Goal: Information Seeking & Learning: Find specific fact

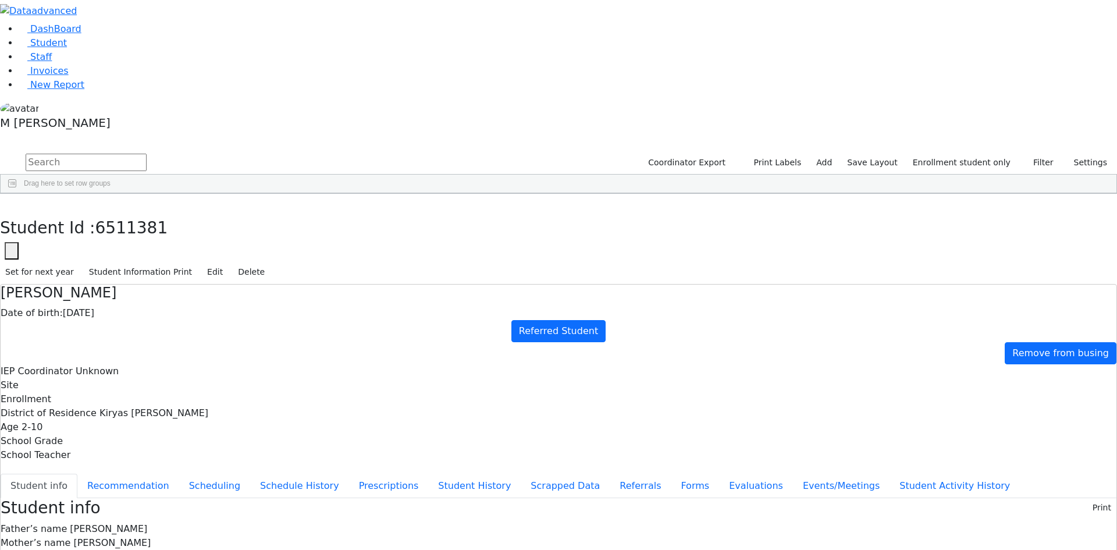
click at [147, 154] on input "text" at bounding box center [86, 162] width 121 height 17
click at [52, 62] on link "Staff" at bounding box center [35, 56] width 33 height 11
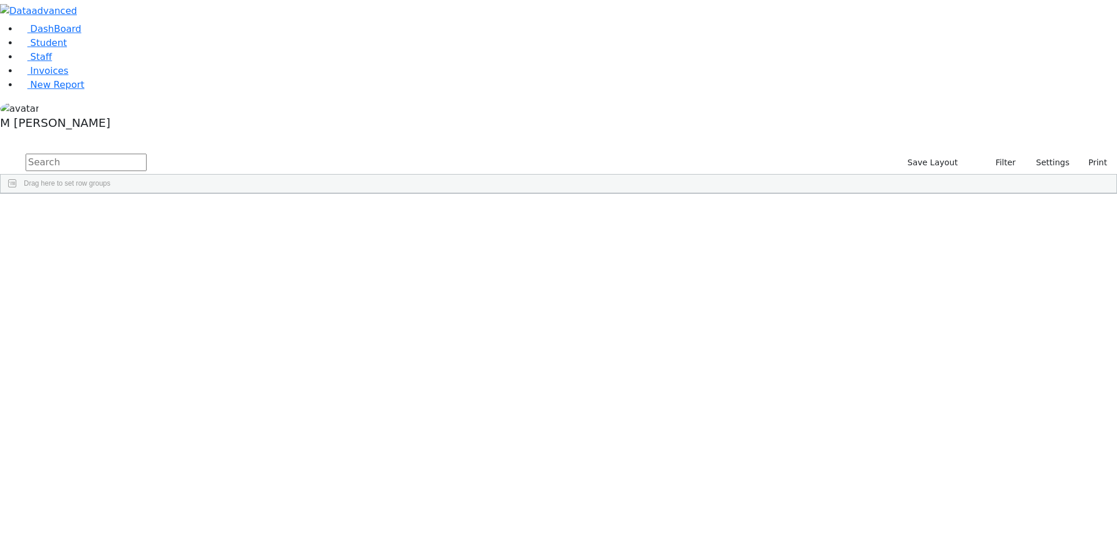
click at [202, 175] on div "Drag here to set row groups" at bounding box center [559, 184] width 1116 height 19
click at [67, 48] on link "Student" at bounding box center [43, 42] width 48 height 11
click at [147, 154] on input "text" at bounding box center [86, 162] width 121 height 17
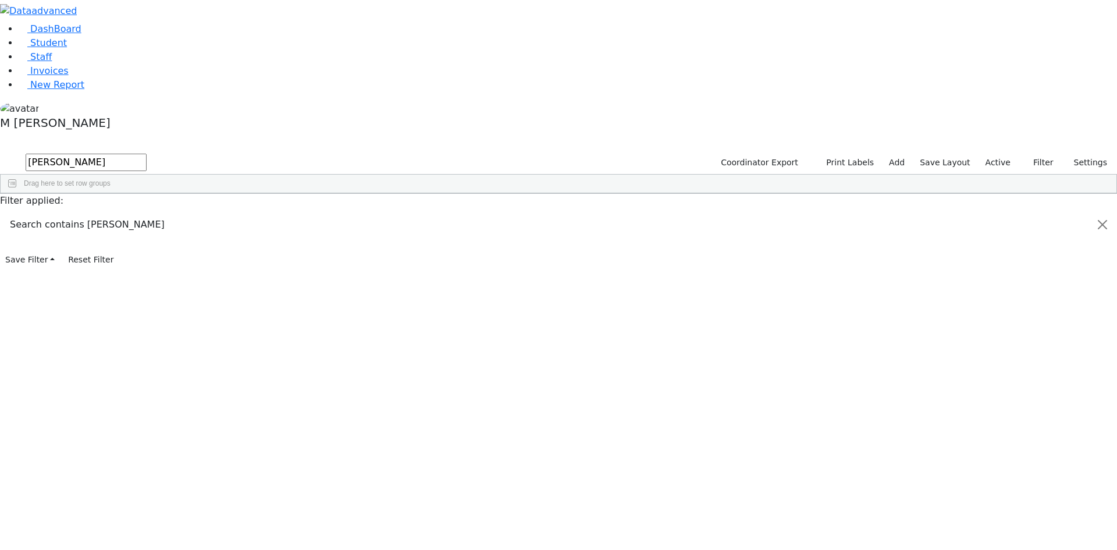
type input "David wei"
click at [117, 245] on div "[PERSON_NAME]" at bounding box center [89, 253] width 56 height 16
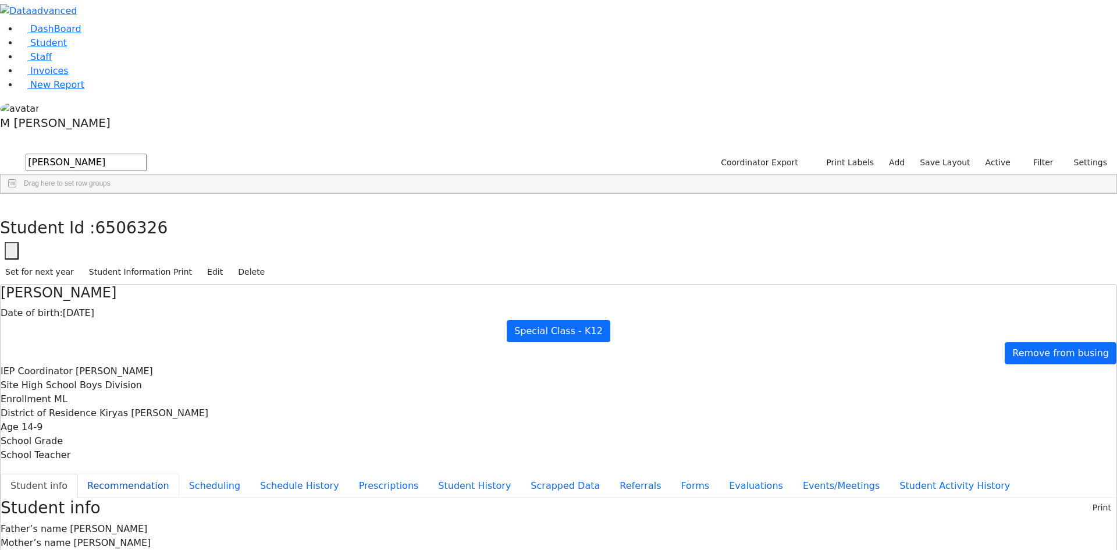
click at [179, 474] on button "Recommendation" at bounding box center [128, 486] width 102 height 24
checkbox input "true"
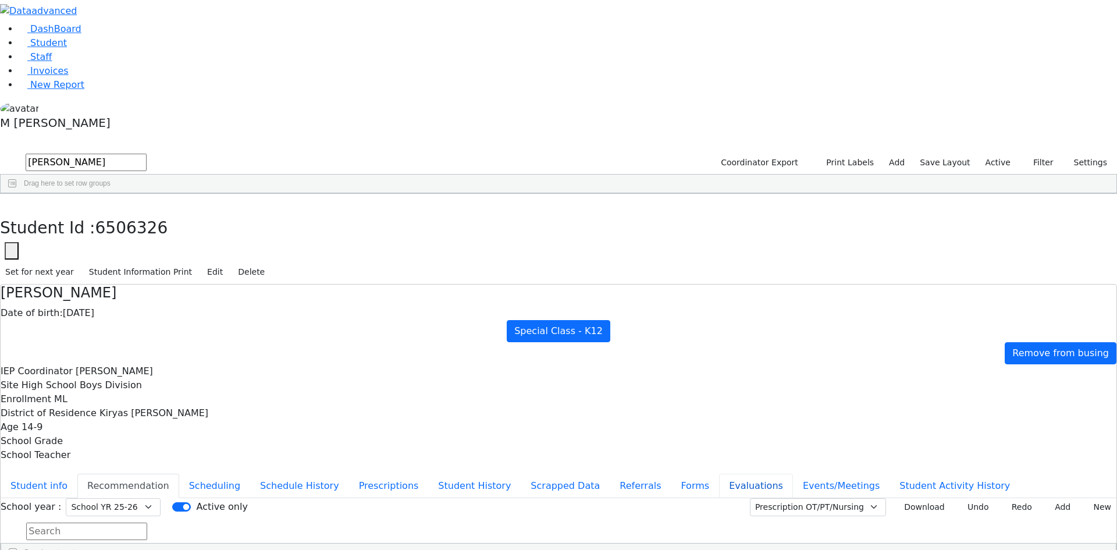
click at [719, 474] on button "Evaluations" at bounding box center [756, 486] width 74 height 24
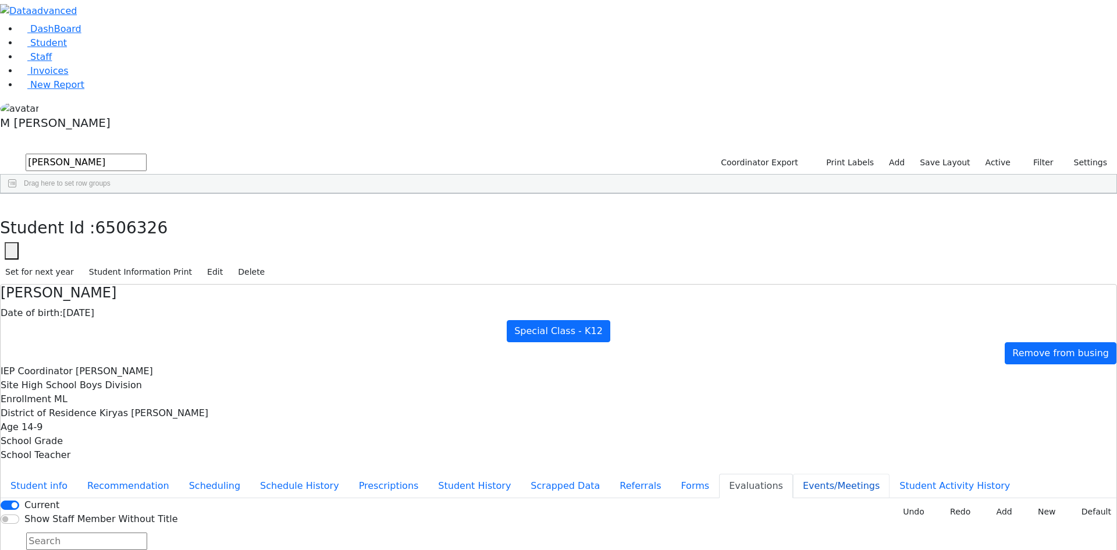
click at [793, 474] on button "Events/Meetings" at bounding box center [841, 486] width 97 height 24
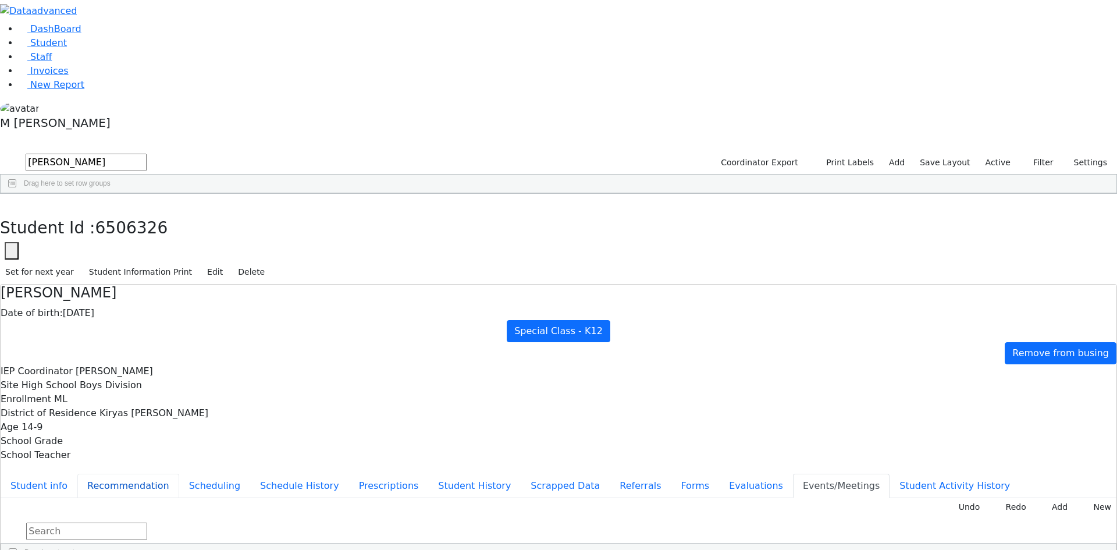
click at [179, 474] on button "Recommendation" at bounding box center [128, 486] width 102 height 24
click at [719, 474] on button "Evaluations" at bounding box center [756, 486] width 74 height 24
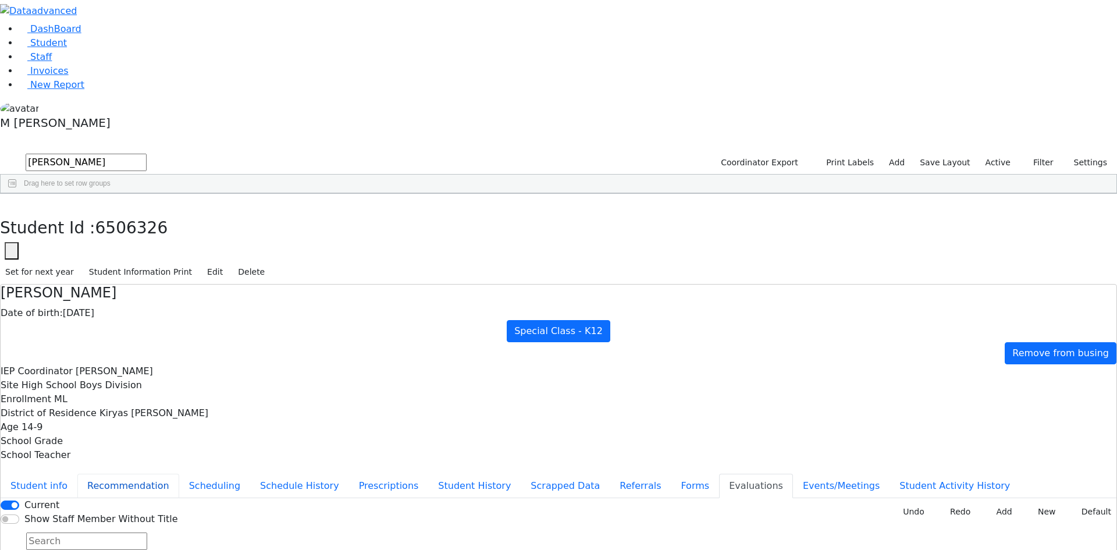
click at [179, 474] on button "Recommendation" at bounding box center [128, 486] width 102 height 24
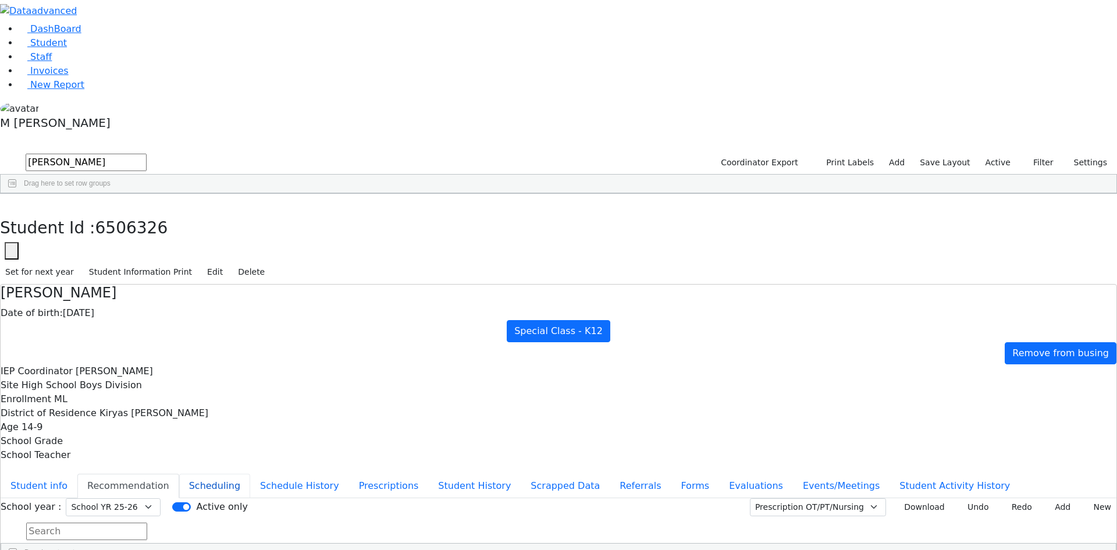
click at [250, 474] on button "Scheduling" at bounding box center [214, 486] width 71 height 24
click at [179, 474] on button "Recommendation" at bounding box center [128, 486] width 102 height 24
click at [77, 474] on button "Student info" at bounding box center [39, 486] width 77 height 24
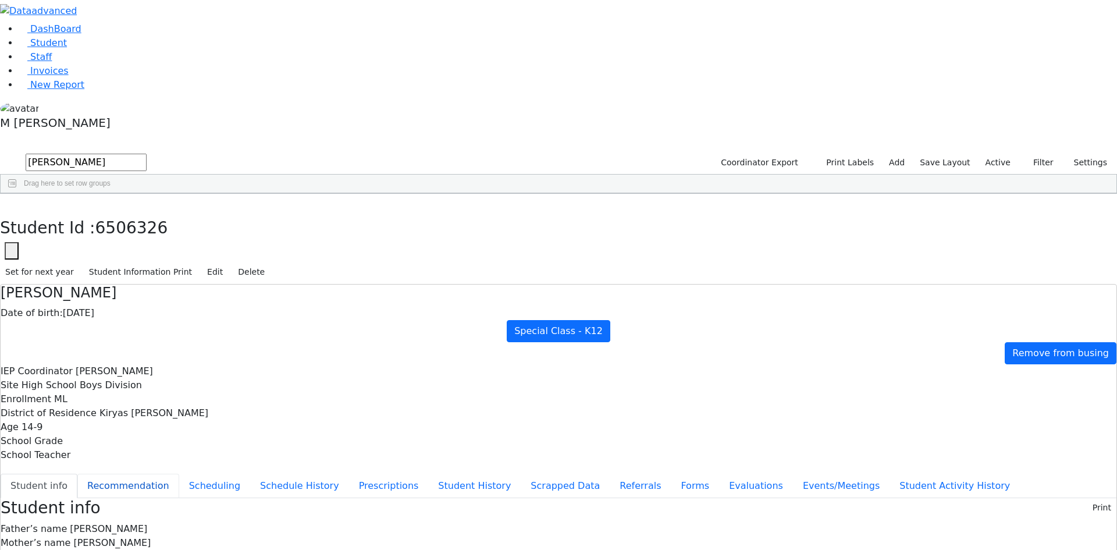
click at [179, 474] on button "Recommendation" at bounding box center [128, 486] width 102 height 24
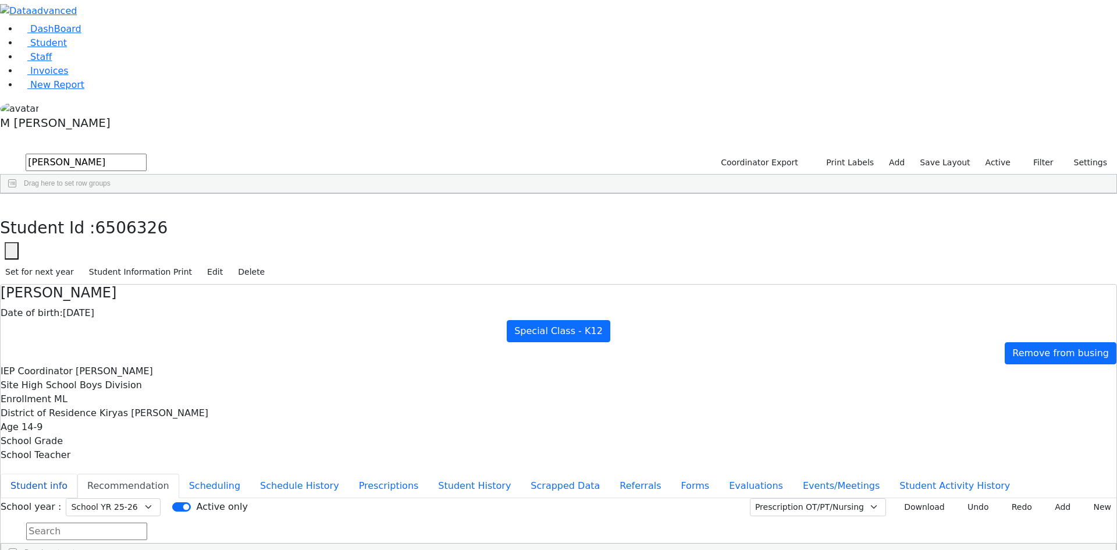
click at [77, 474] on button "Student info" at bounding box center [39, 486] width 77 height 24
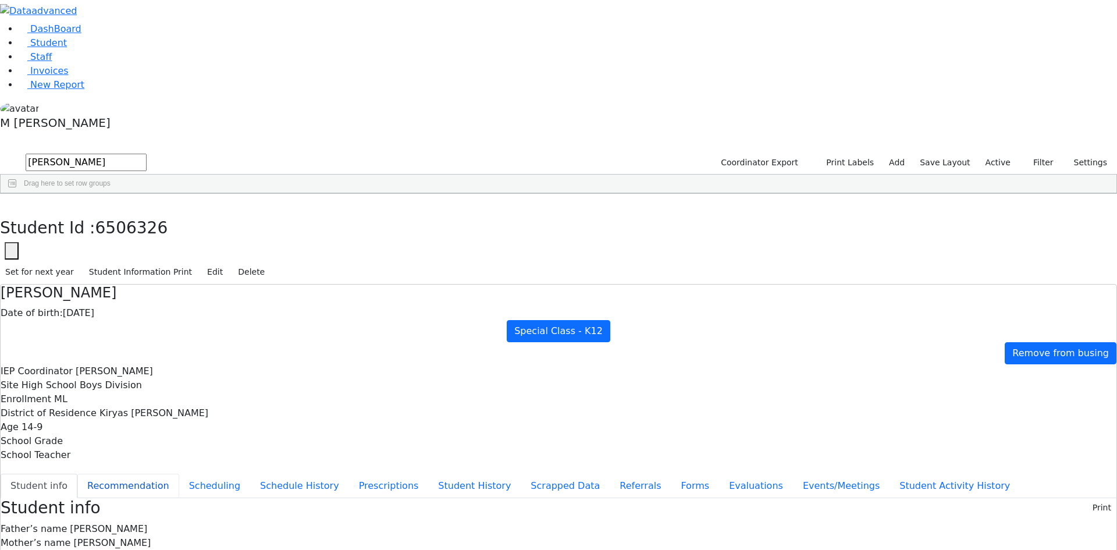
click at [179, 474] on button "Recommendation" at bounding box center [128, 486] width 102 height 24
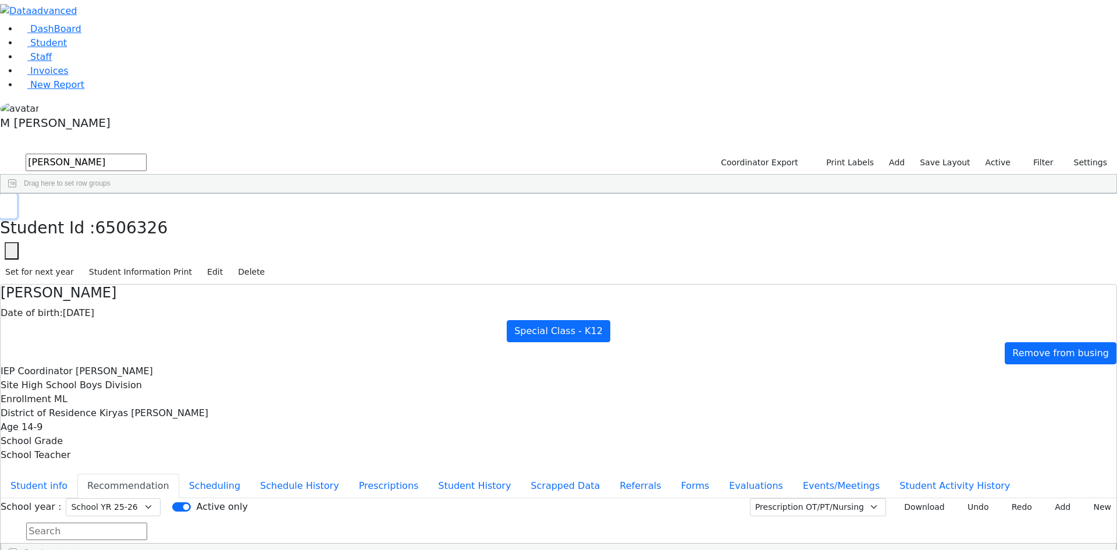
drag, startPoint x: 229, startPoint y: 16, endPoint x: 222, endPoint y: 24, distance: 11.1
click at [17, 194] on button "button" at bounding box center [8, 206] width 17 height 24
drag, startPoint x: 214, startPoint y: 40, endPoint x: 136, endPoint y: 14, distance: 82.1
click at [138, 152] on form "David wei" at bounding box center [73, 163] width 147 height 22
click at [0, 152] on button "submit" at bounding box center [11, 163] width 23 height 22
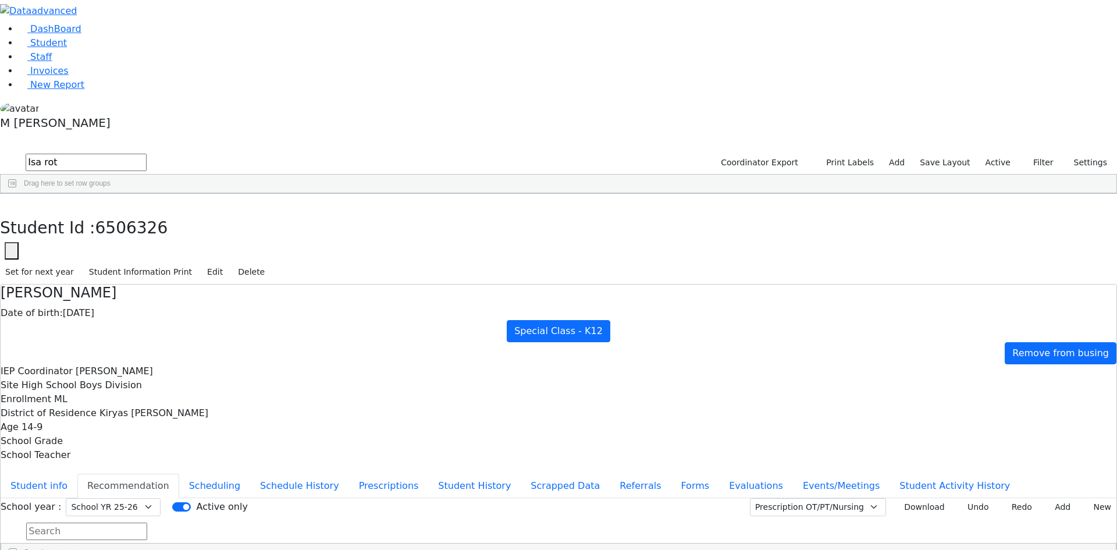
click at [147, 154] on input "Isa rot" at bounding box center [86, 162] width 121 height 17
type input "Isa"
drag, startPoint x: 182, startPoint y: 50, endPoint x: 122, endPoint y: 41, distance: 60.6
click at [122, 41] on div "DashBoard Student Staff Invoices New Report 15" at bounding box center [558, 319] width 1117 height 638
type input "isaac"
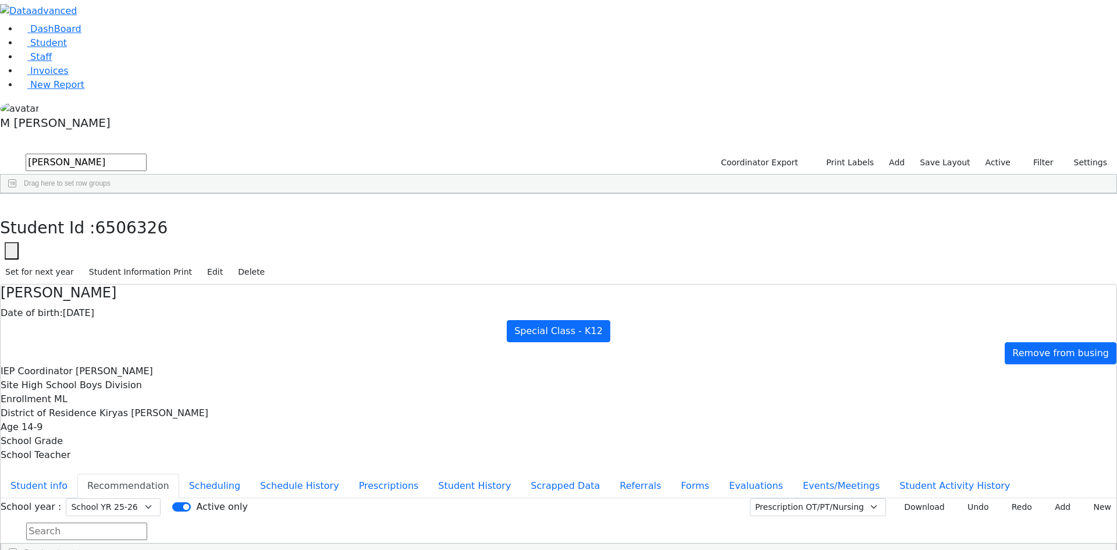
click at [998, 154] on label "Active" at bounding box center [997, 163] width 35 height 18
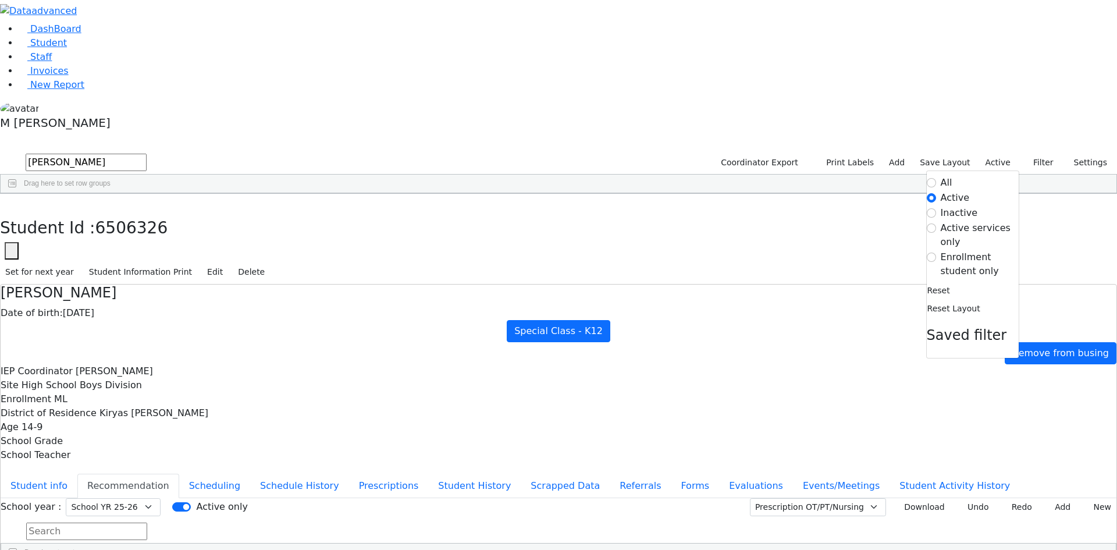
click at [953, 206] on label "Inactive" at bounding box center [959, 213] width 37 height 14
click at [936, 208] on input "Inactive" at bounding box center [931, 212] width 9 height 9
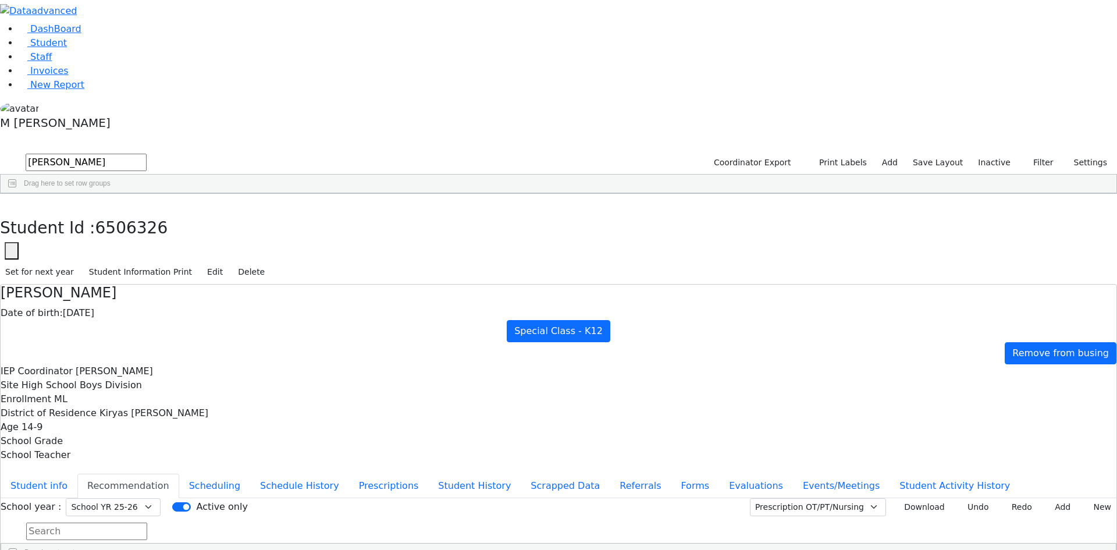
click at [147, 154] on input "isaac" at bounding box center [86, 162] width 121 height 17
type input "Isaac rot"
click at [0, 152] on button "submit" at bounding box center [11, 163] width 23 height 22
click at [173, 212] on div "[PERSON_NAME]" at bounding box center [145, 220] width 56 height 16
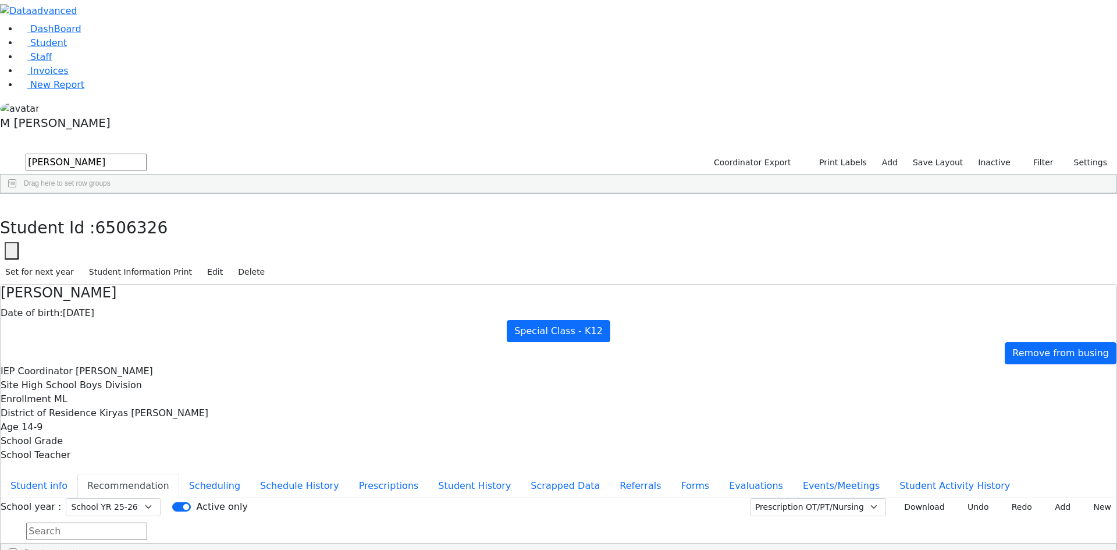
click at [173, 212] on div "[PERSON_NAME]" at bounding box center [145, 220] width 56 height 16
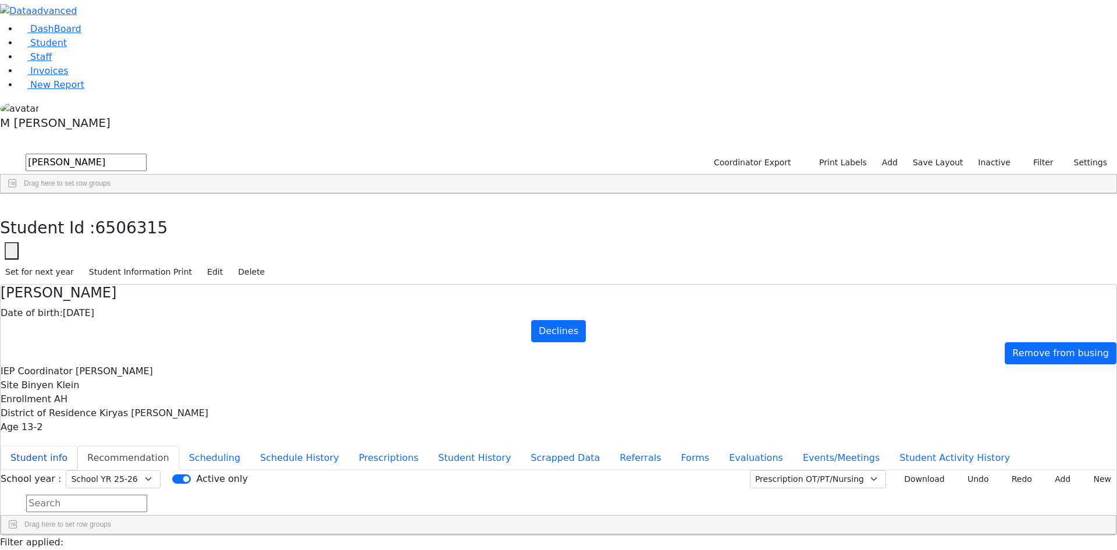
click at [77, 446] on button "Student info" at bounding box center [39, 458] width 77 height 24
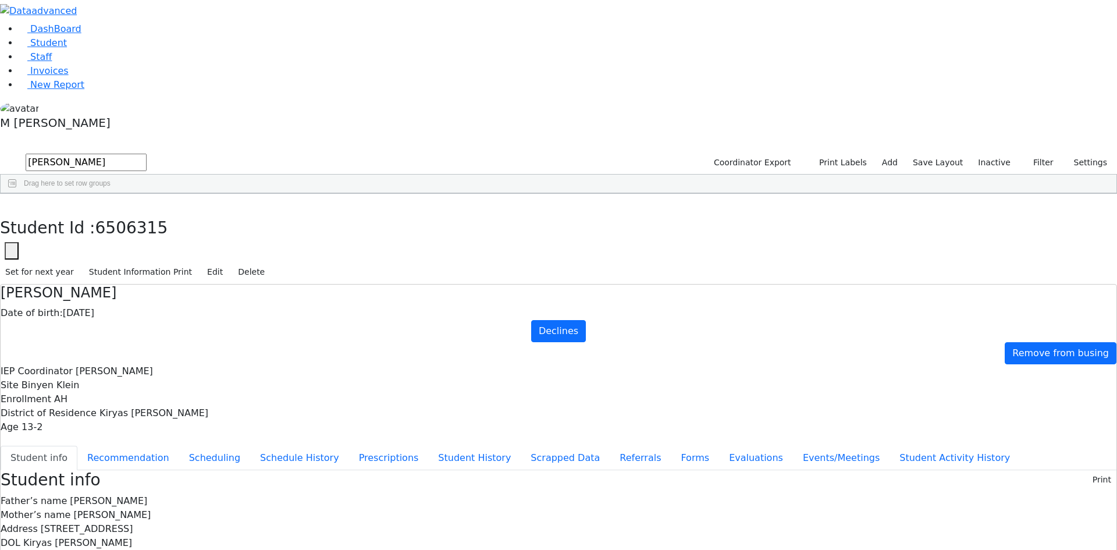
scroll to position [20, 0]
click at [719, 446] on button "Evaluations" at bounding box center [756, 458] width 74 height 24
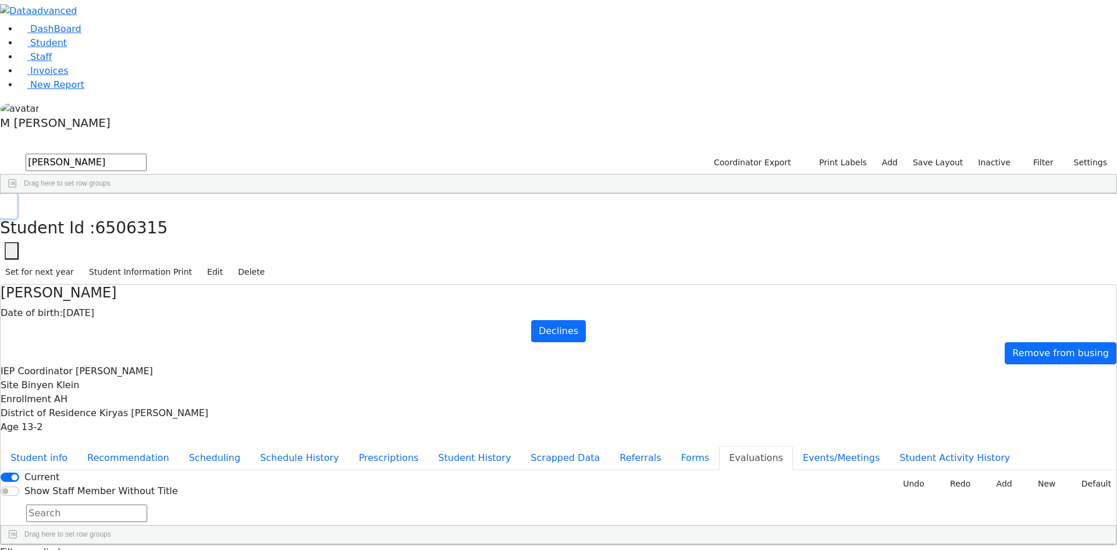
click at [17, 194] on button "button" at bounding box center [8, 206] width 17 height 24
click at [67, 48] on link "Student" at bounding box center [43, 42] width 48 height 11
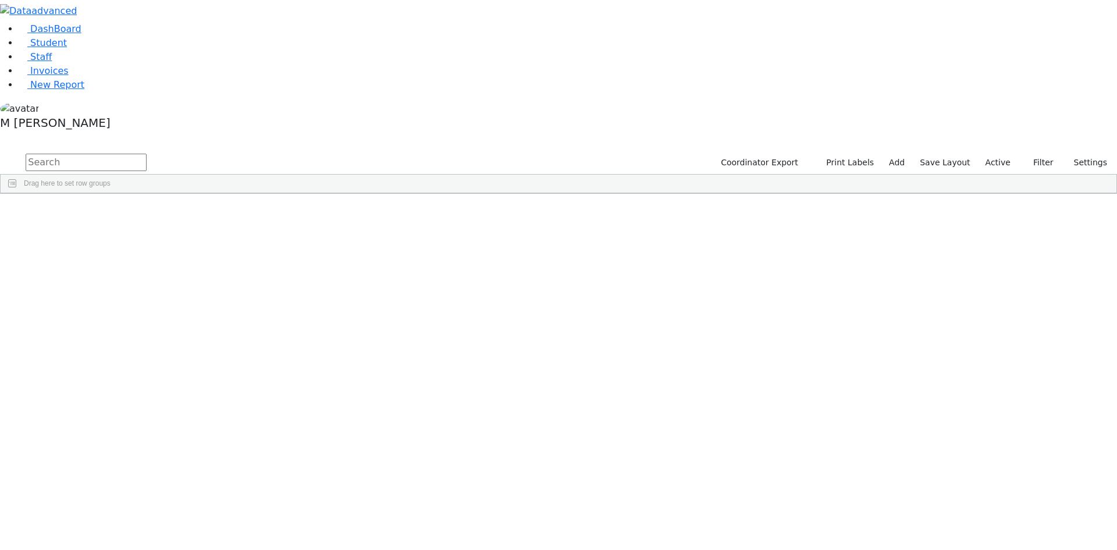
click at [147, 154] on input "text" at bounding box center [86, 162] width 121 height 17
type input "lazer"
click at [0, 152] on button "submit" at bounding box center [11, 163] width 23 height 22
click at [117, 245] on div "[PERSON_NAME]" at bounding box center [89, 253] width 56 height 16
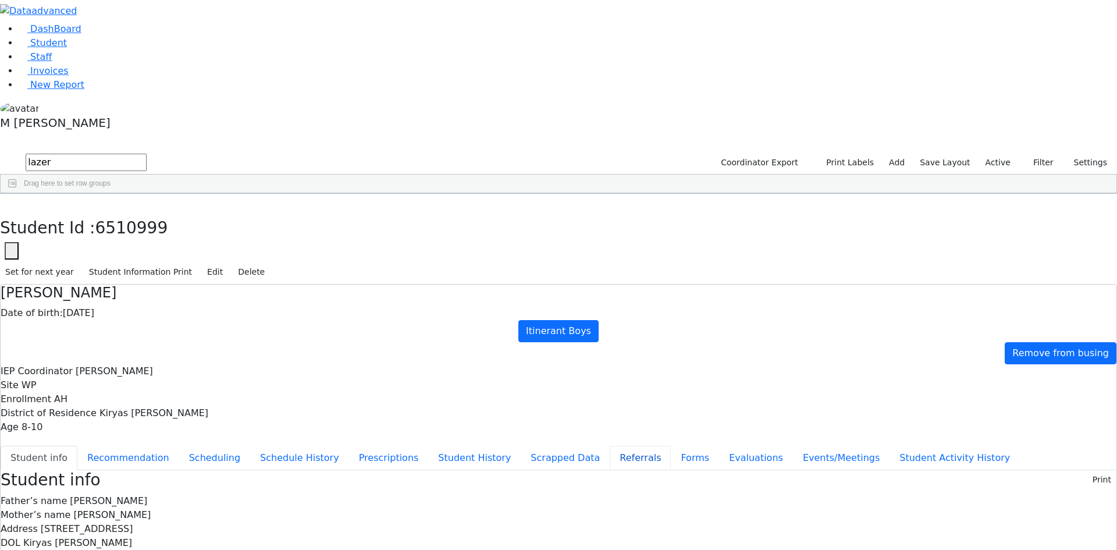
click at [610, 446] on button "Referrals" at bounding box center [640, 458] width 61 height 24
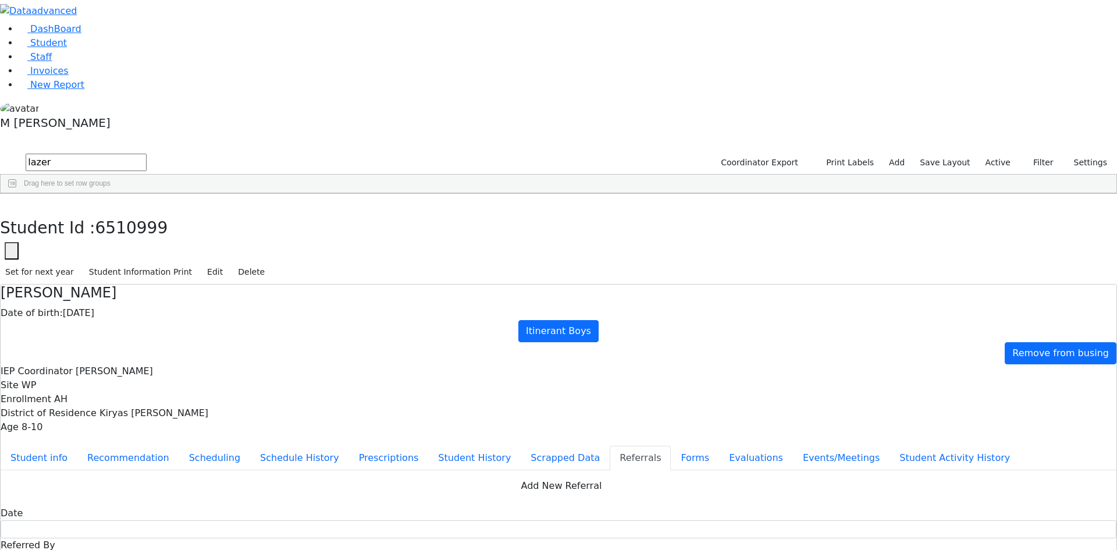
click at [811, 220] on th at bounding box center [814, 219] width 19 height 16
click at [915, 347] on button "Apply" at bounding box center [921, 355] width 30 height 16
type input "08/26/2025"
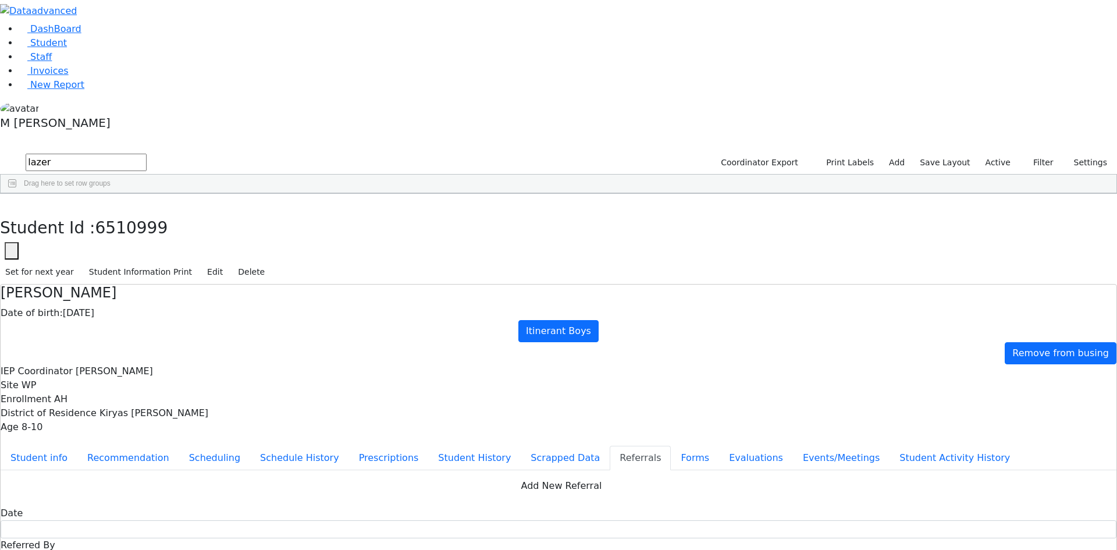
drag, startPoint x: 661, startPoint y: 238, endPoint x: 642, endPoint y: 241, distance: 18.9
click at [719, 446] on button "Evaluations" at bounding box center [756, 458] width 74 height 24
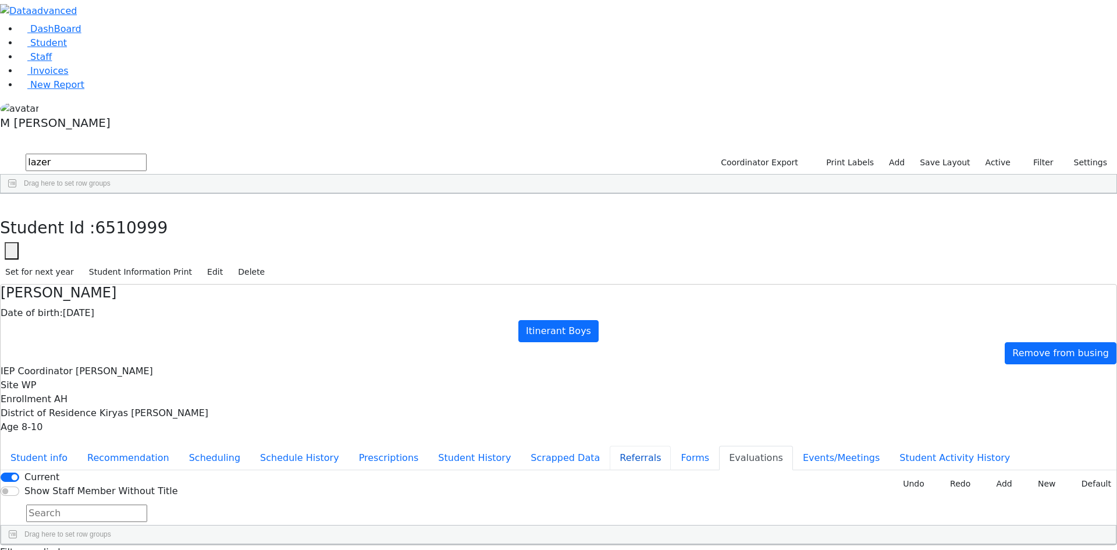
click at [610, 446] on button "Referrals" at bounding box center [640, 458] width 61 height 24
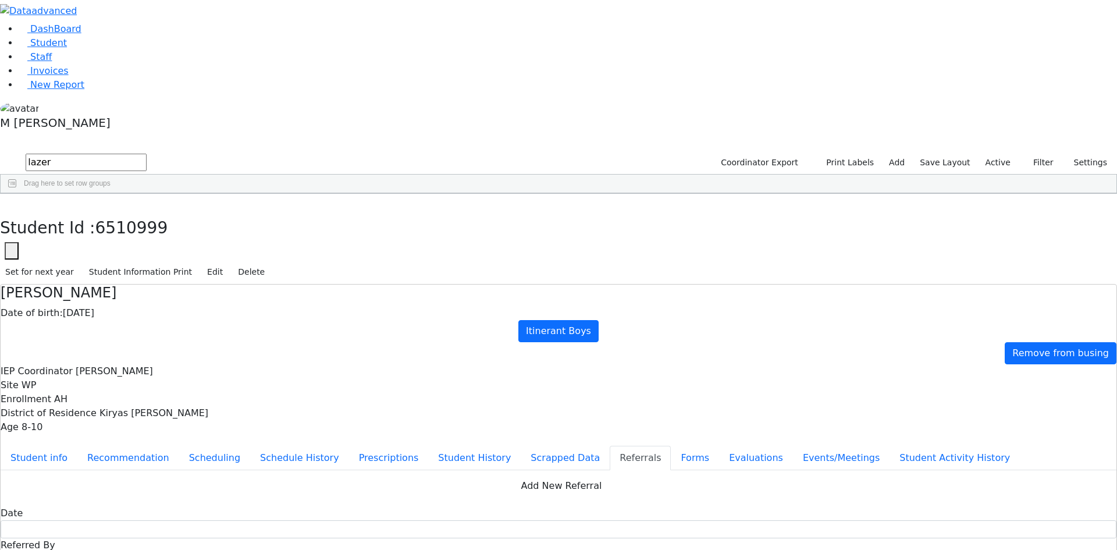
click at [17, 194] on button "button" at bounding box center [8, 206] width 17 height 24
click at [147, 154] on input "lazer" at bounding box center [86, 162] width 121 height 17
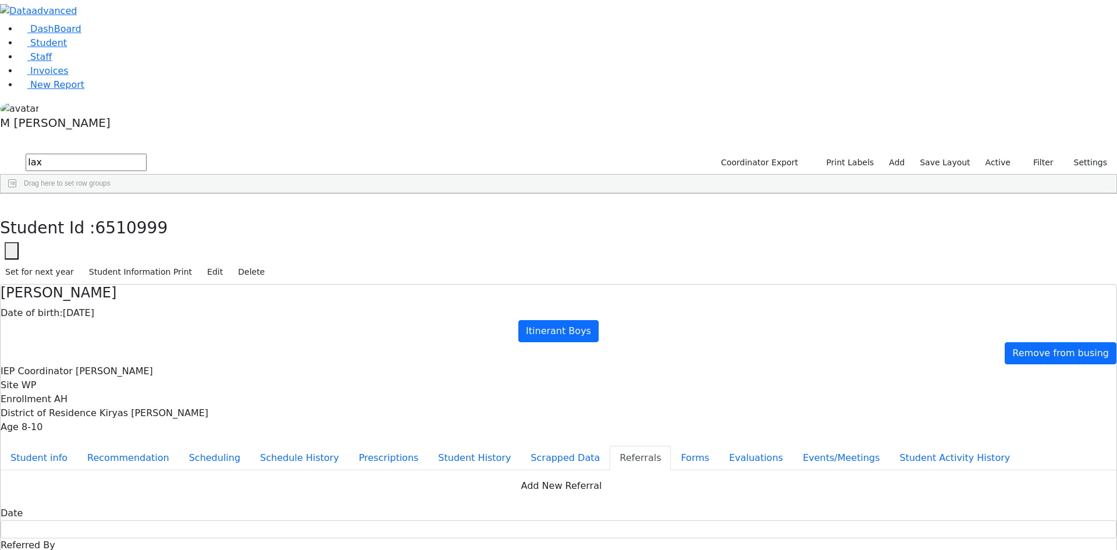
type input "lax"
click at [0, 152] on button "submit" at bounding box center [11, 163] width 23 height 22
click at [168, 212] on div "Samuel" at bounding box center [140, 220] width 56 height 16
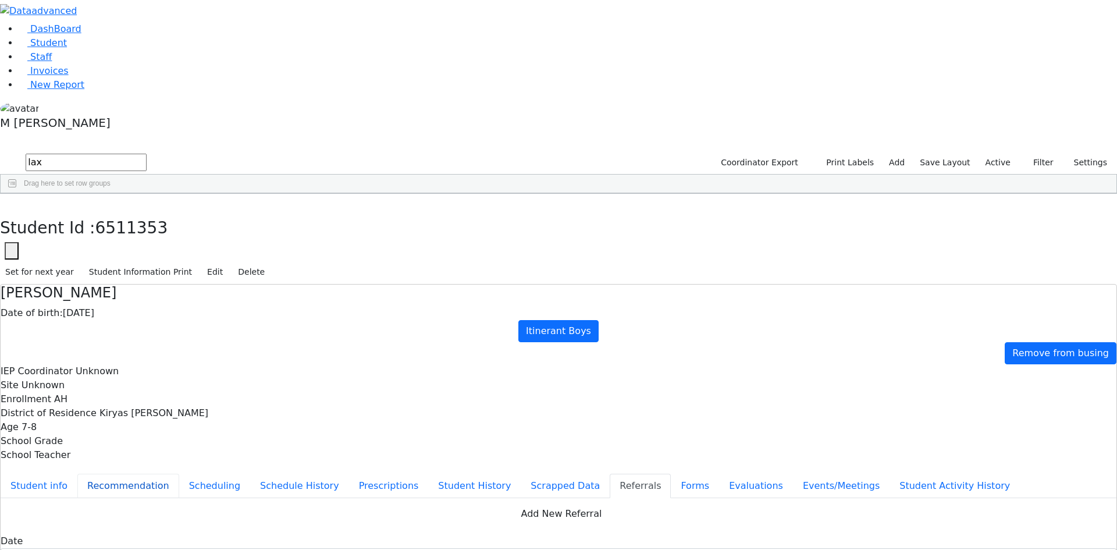
click at [179, 474] on button "Recommendation" at bounding box center [128, 486] width 102 height 24
checkbox input "true"
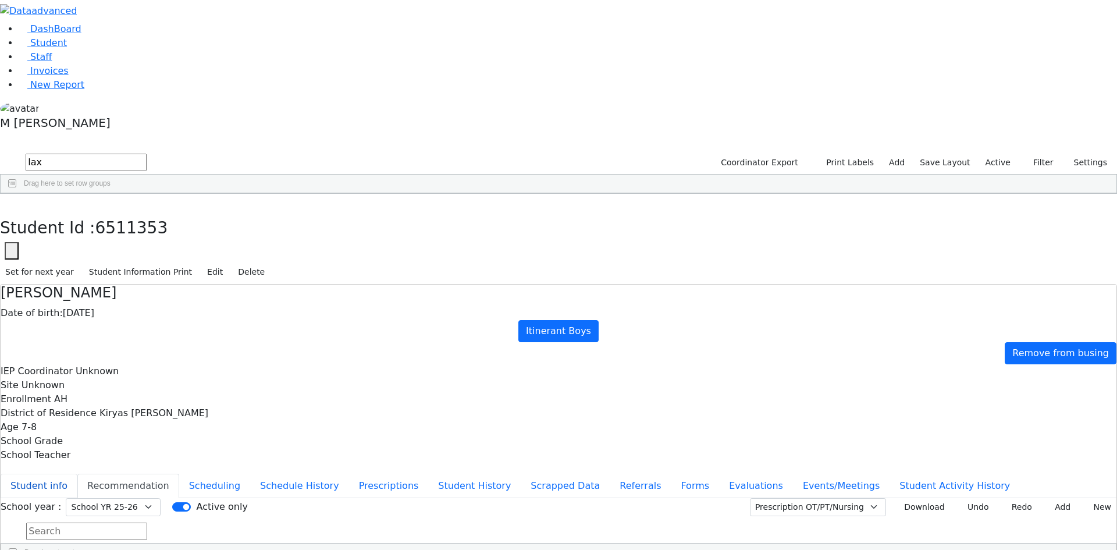
click at [77, 474] on button "Student info" at bounding box center [39, 486] width 77 height 24
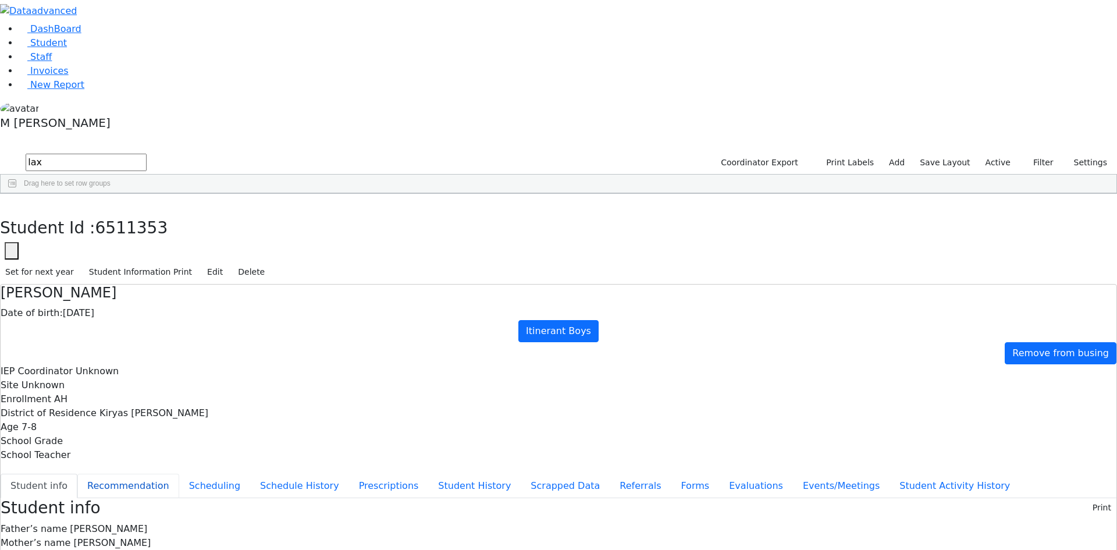
click at [179, 474] on button "Recommendation" at bounding box center [128, 486] width 102 height 24
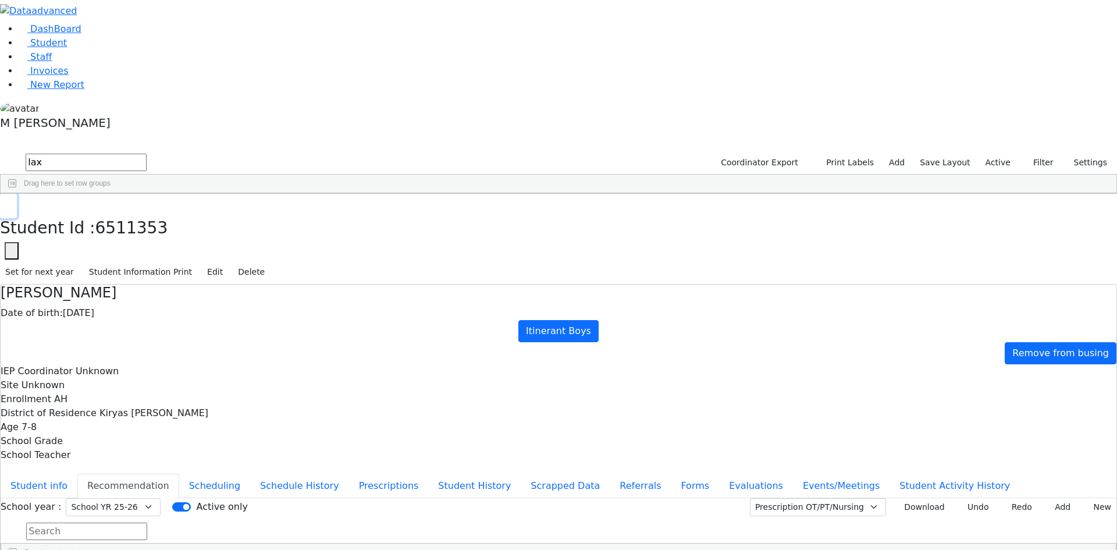
click at [17, 194] on button "button" at bounding box center [8, 206] width 17 height 24
drag, startPoint x: 189, startPoint y: 42, endPoint x: 79, endPoint y: 46, distance: 110.0
click at [79, 46] on div "DashBoard Student Staff Invoices New Report 1" at bounding box center [558, 319] width 1117 height 638
type input "lazer"
click at [168, 245] on div "Lazer" at bounding box center [140, 253] width 56 height 16
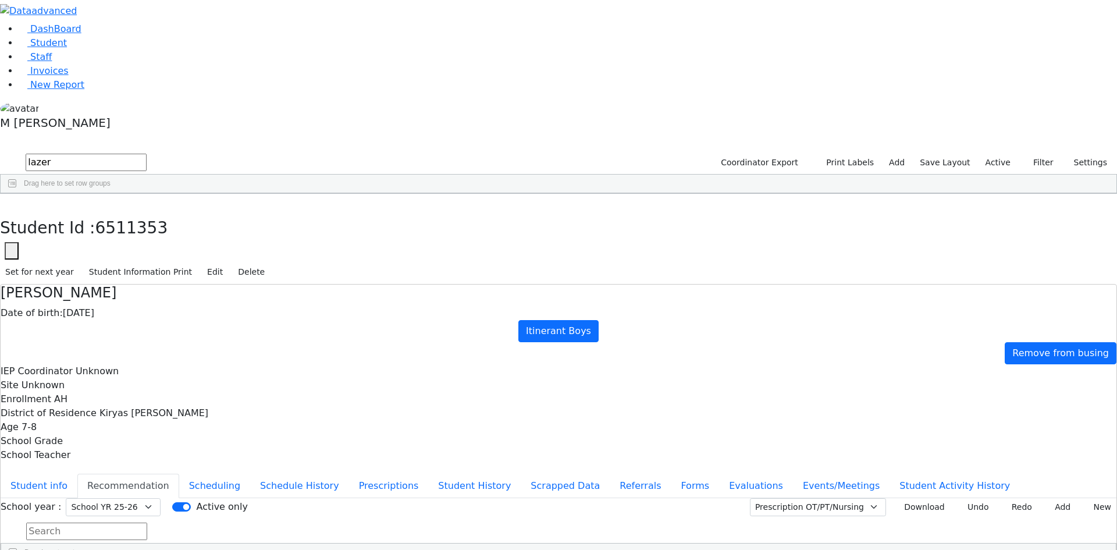
click at [168, 245] on div "Lazer" at bounding box center [140, 253] width 56 height 16
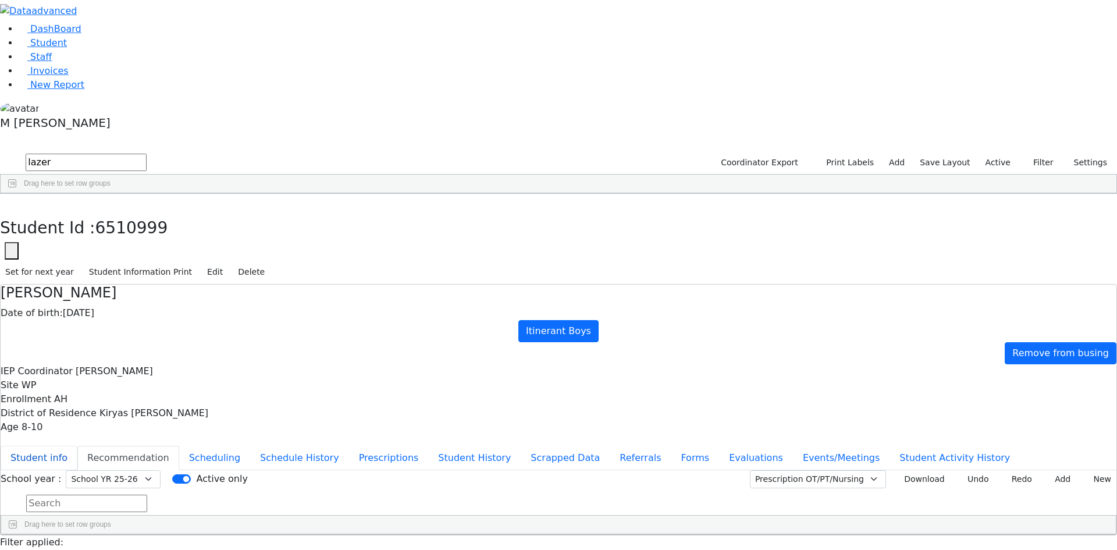
click at [77, 446] on button "Student info" at bounding box center [39, 458] width 77 height 24
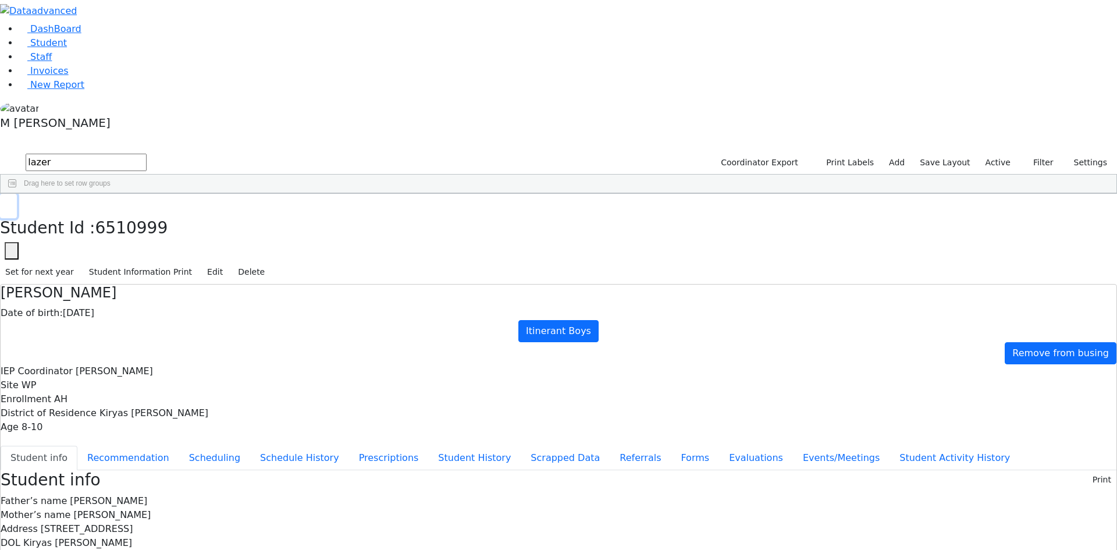
click at [17, 194] on button "button" at bounding box center [8, 206] width 17 height 24
